Goal: Navigation & Orientation: Understand site structure

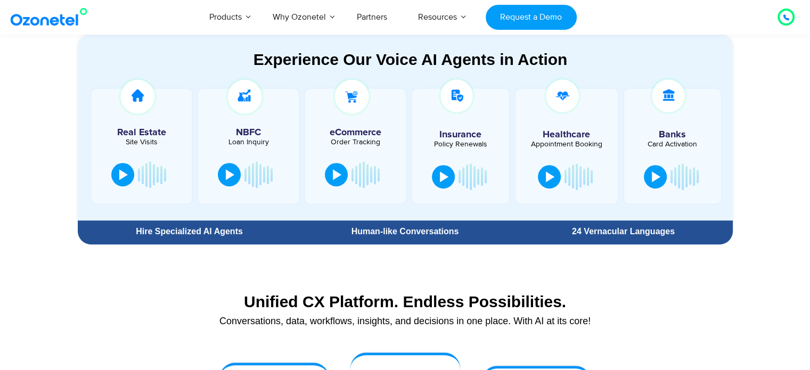
scroll to position [593, 0]
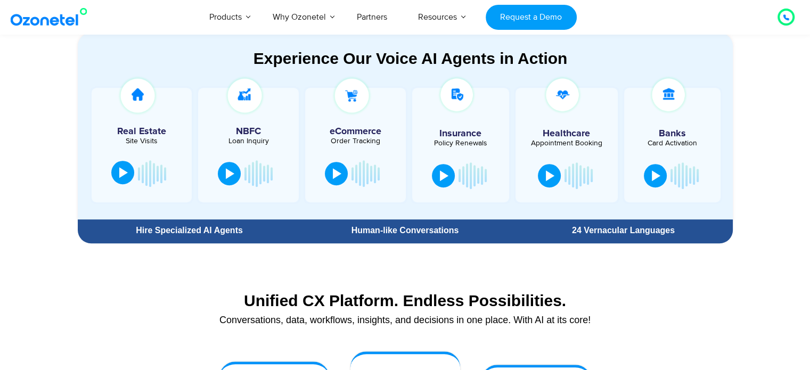
click at [121, 170] on div at bounding box center [123, 172] width 9 height 11
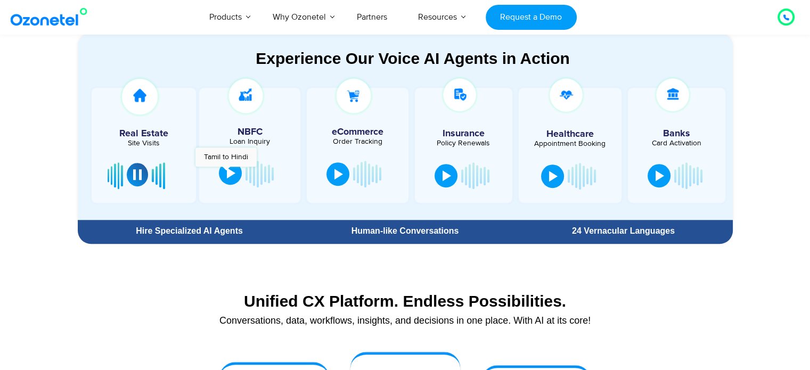
click at [228, 172] on div at bounding box center [231, 173] width 9 height 11
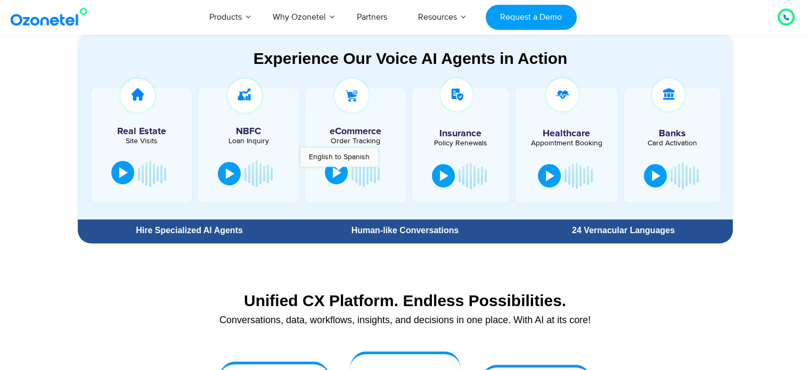
click at [336, 171] on div at bounding box center [337, 172] width 9 height 11
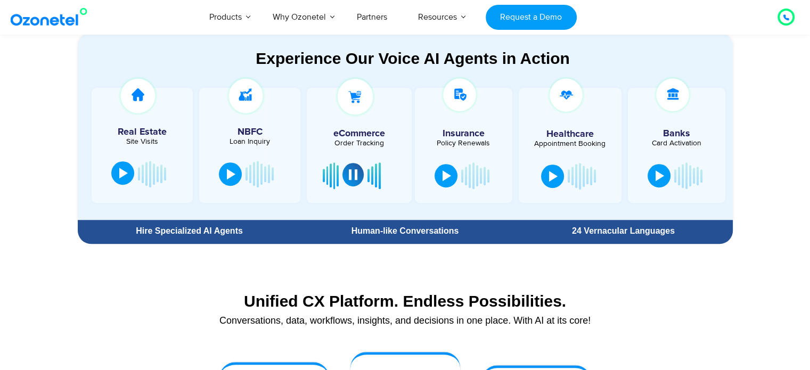
click at [347, 168] on button at bounding box center [352, 174] width 21 height 23
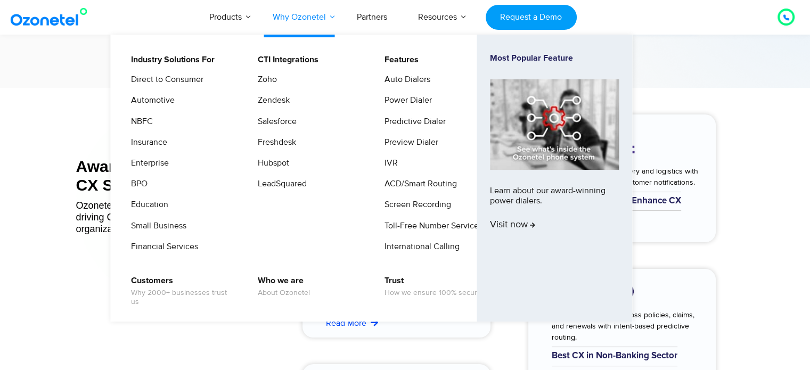
scroll to position [4182, 0]
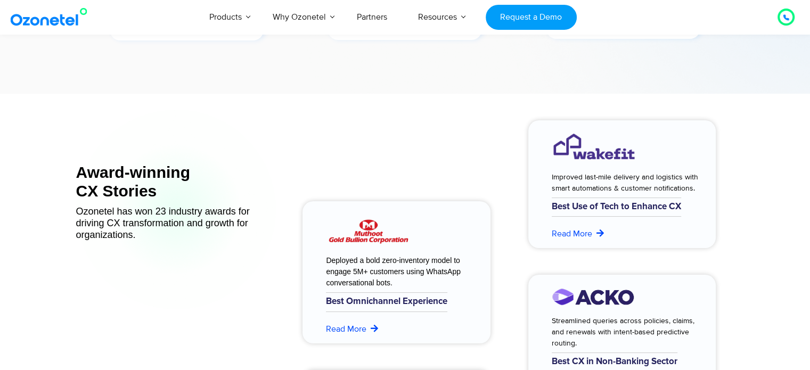
click at [75, 21] on img at bounding box center [51, 16] width 86 height 19
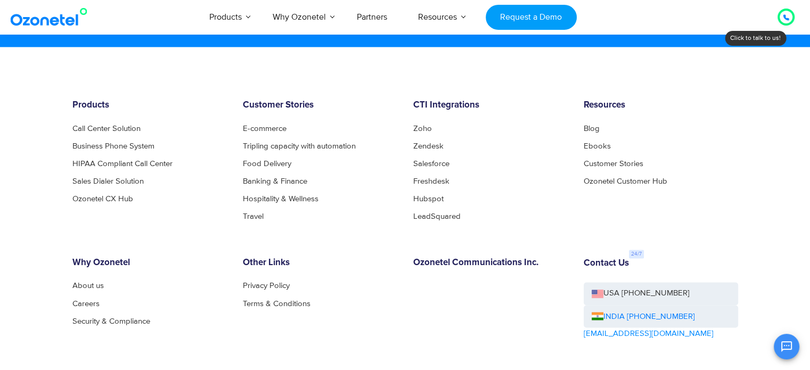
scroll to position [5773, 0]
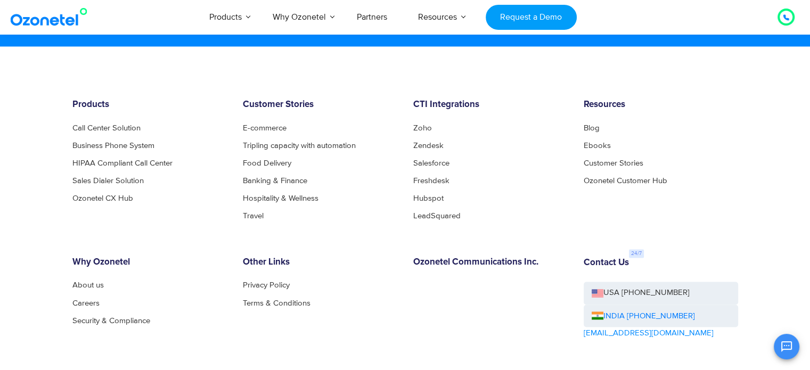
click at [364, 230] on div "Products Call Center Solution Business Phone System HIPAA Compliant Call Center…" at bounding box center [404, 268] width 681 height 336
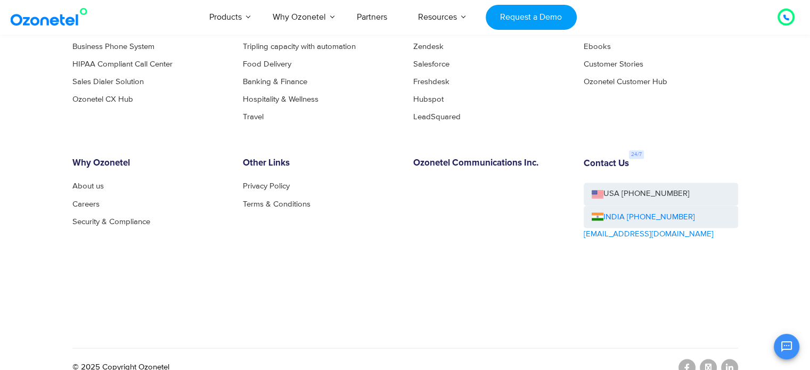
scroll to position [5887, 0]
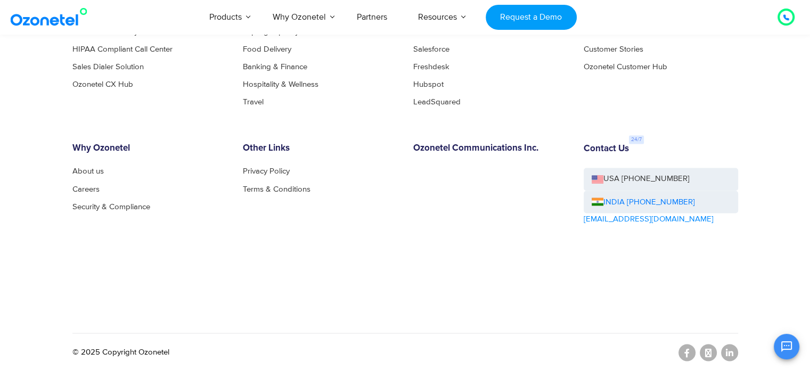
click at [243, 306] on div "Products Call Center Solution Business Phone System HIPAA Compliant Call Center…" at bounding box center [404, 154] width 681 height 336
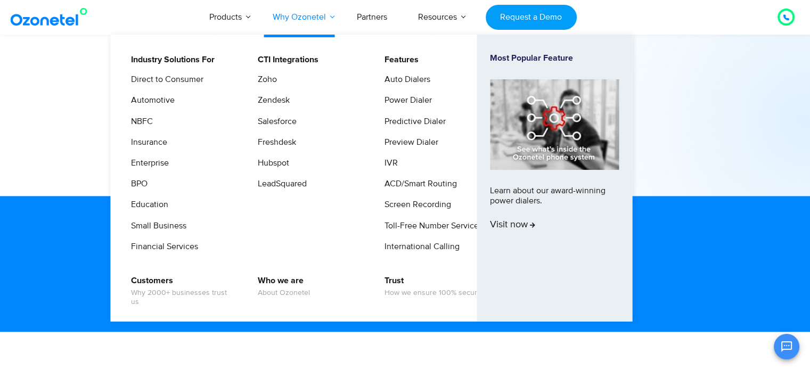
scroll to position [5487, 0]
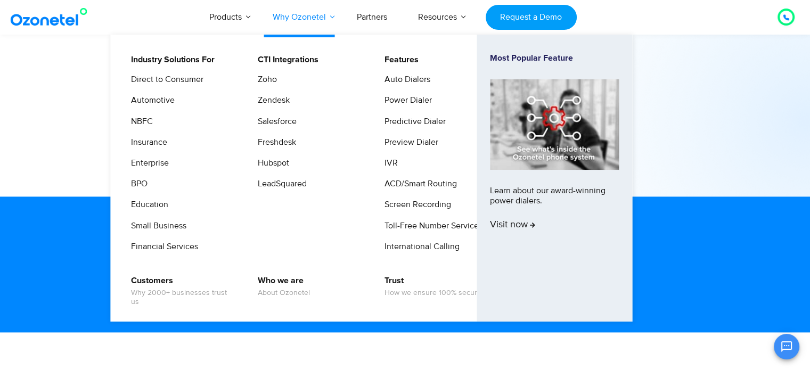
click at [328, 13] on link "Why Ozonetel" at bounding box center [299, 16] width 84 height 35
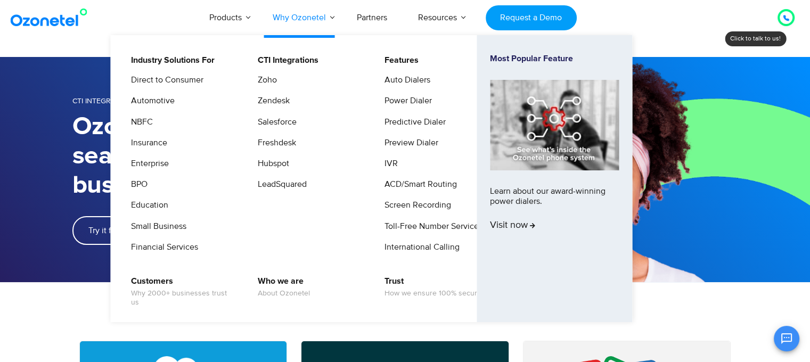
scroll to position [53, 0]
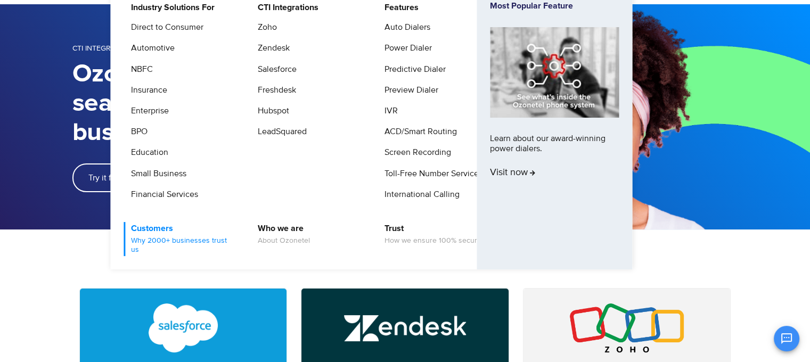
click at [157, 225] on link "Customers Why 2000+ businesses trust us" at bounding box center [180, 239] width 113 height 34
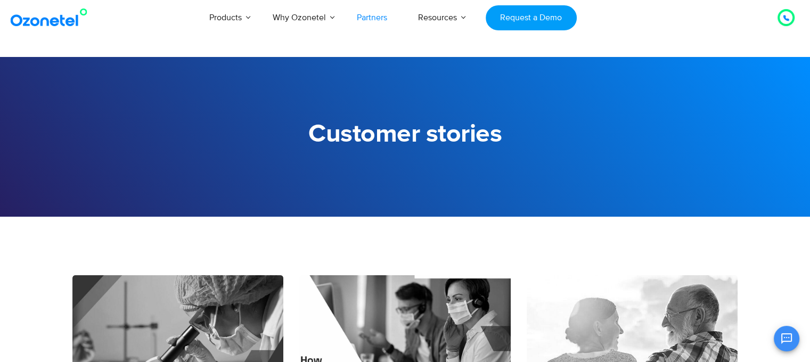
click at [375, 15] on link "Partners" at bounding box center [371, 17] width 61 height 35
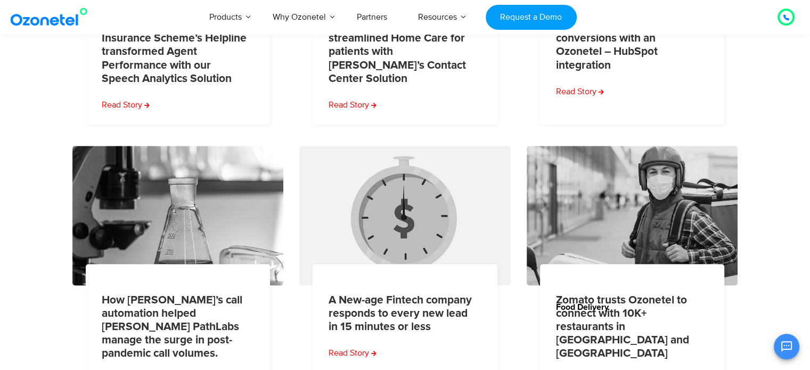
scroll to position [430, 0]
